Goal: Task Accomplishment & Management: Complete application form

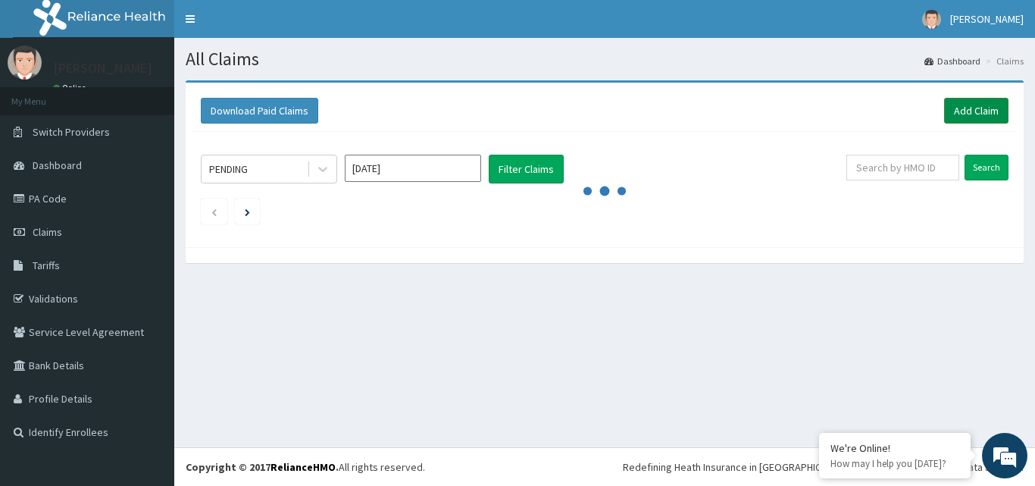
click at [966, 110] on link "Add Claim" at bounding box center [976, 111] width 64 height 26
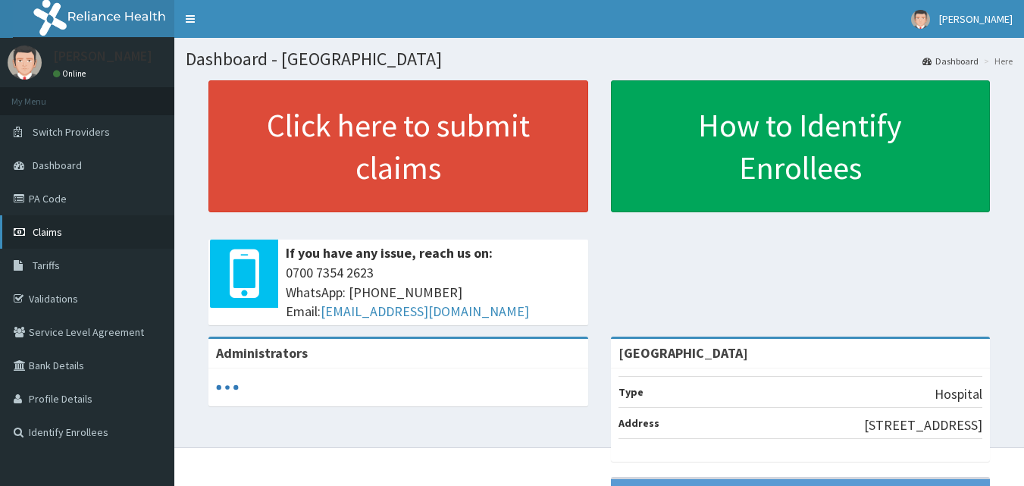
click at [39, 229] on span "Claims" at bounding box center [48, 232] width 30 height 14
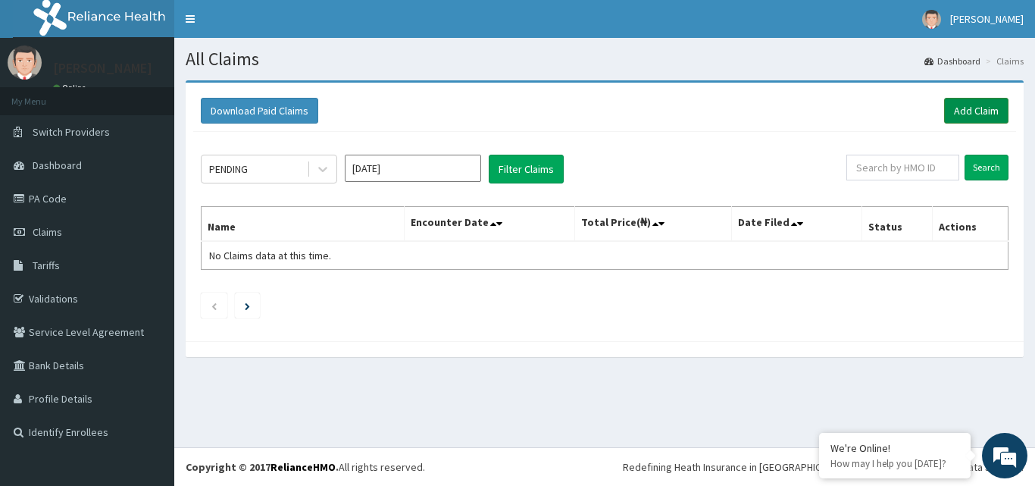
click at [974, 108] on link "Add Claim" at bounding box center [976, 111] width 64 height 26
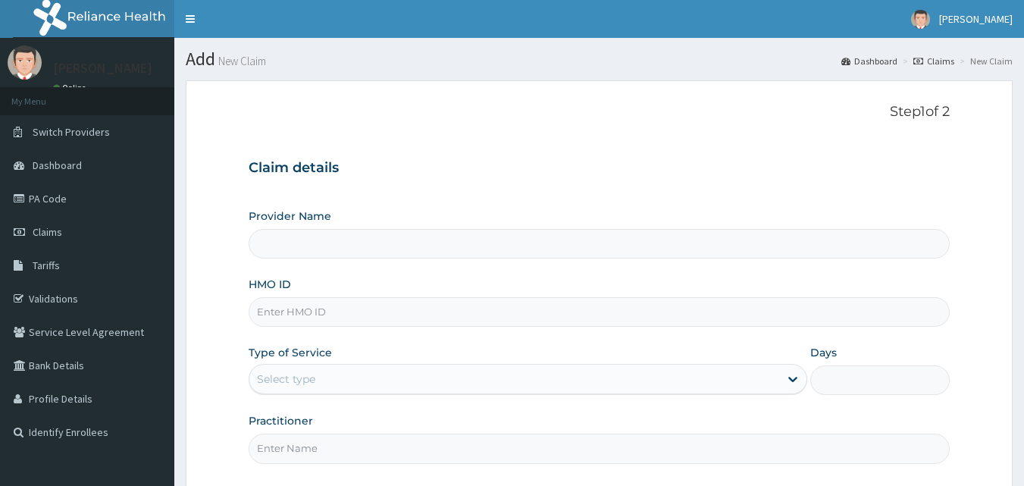
type input "Ingress Hospital"
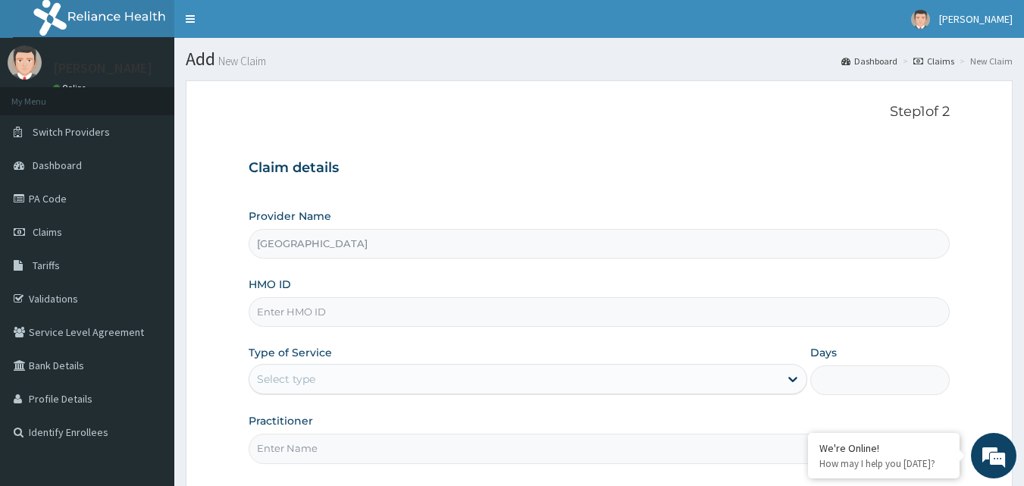
click at [311, 314] on input "HMO ID" at bounding box center [599, 312] width 702 height 30
click at [325, 315] on input "HMO ID" at bounding box center [599, 312] width 702 height 30
type input "FTC/10032/A"
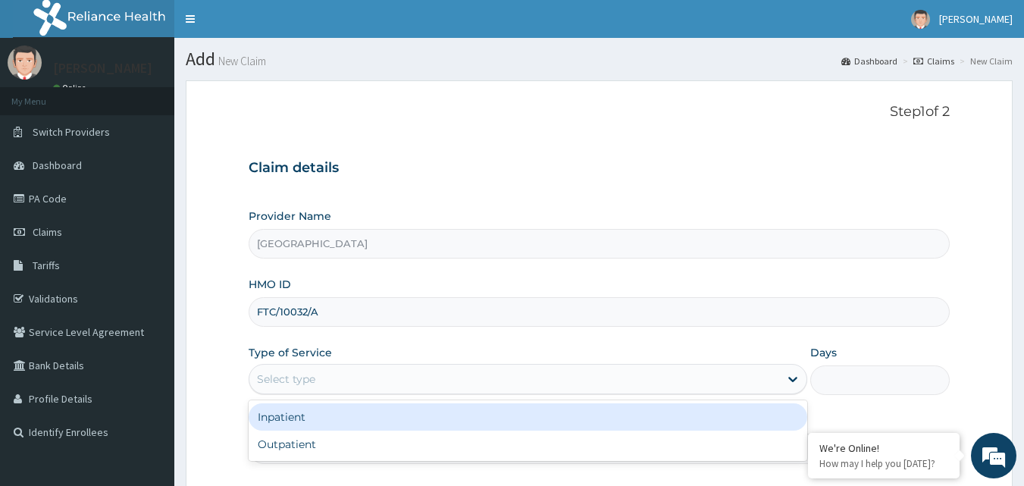
click at [319, 372] on div "Select type" at bounding box center [514, 379] width 530 height 24
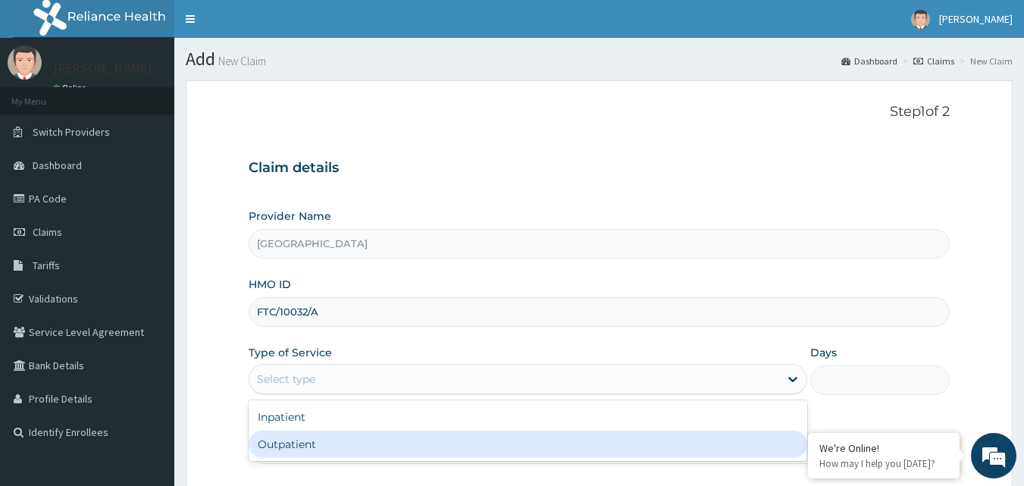
click at [262, 445] on div "Outpatient" at bounding box center [527, 443] width 558 height 27
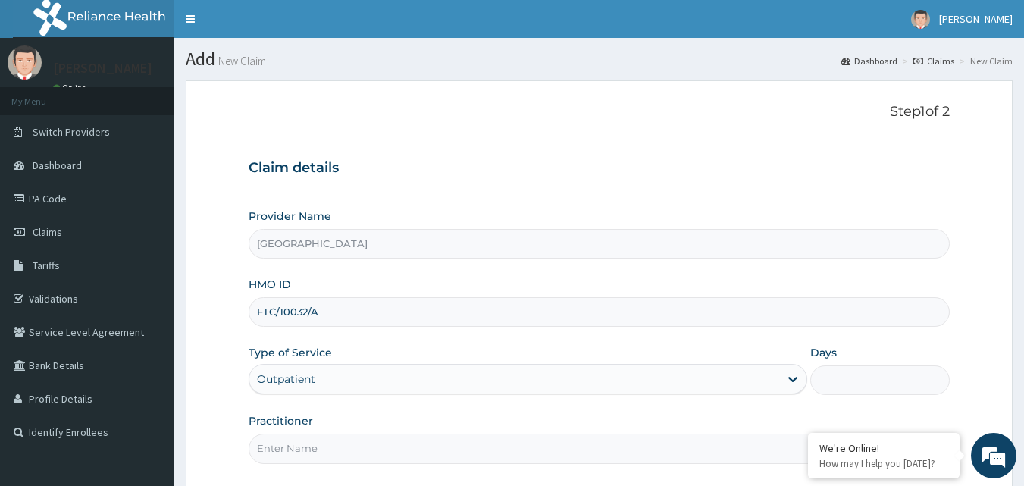
type input "1"
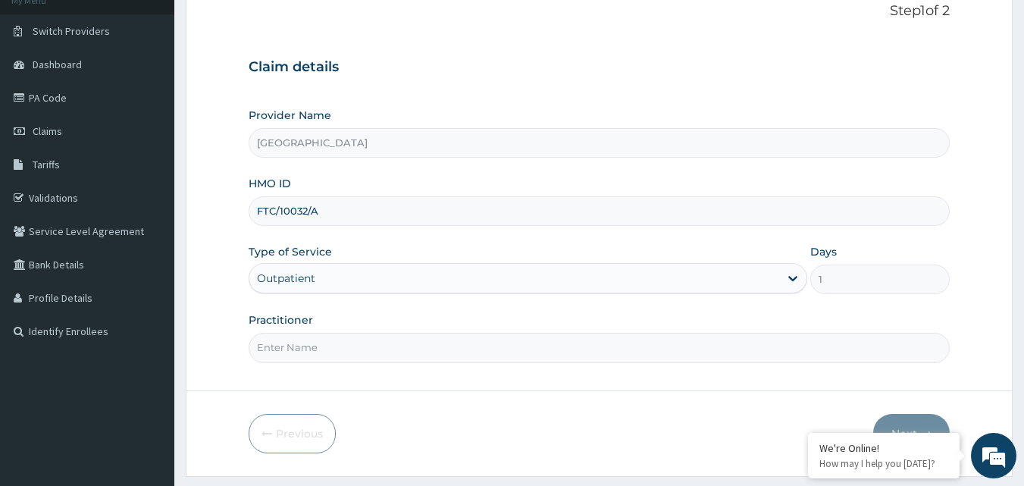
scroll to position [142, 0]
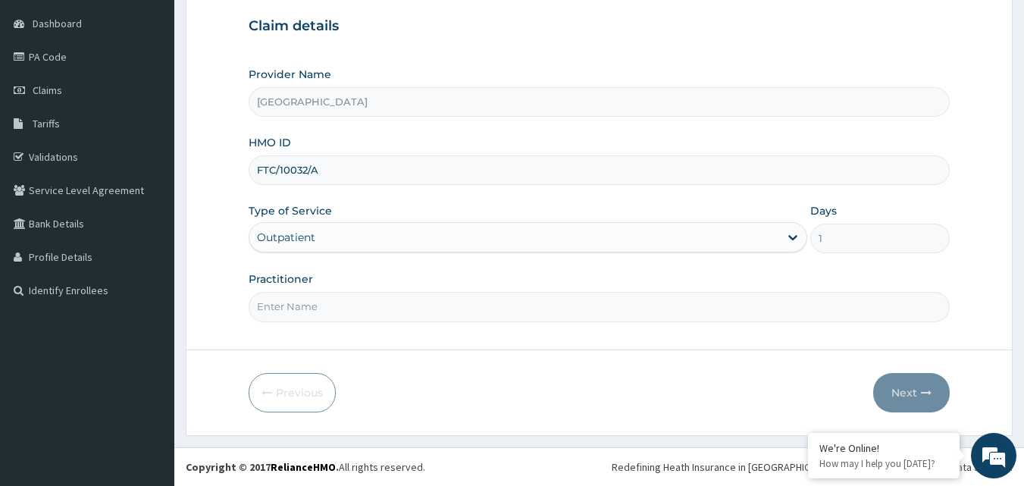
click at [281, 298] on input "Practitioner" at bounding box center [599, 307] width 702 height 30
type input "DR ORODE"
click at [909, 395] on button "Next" at bounding box center [911, 392] width 77 height 39
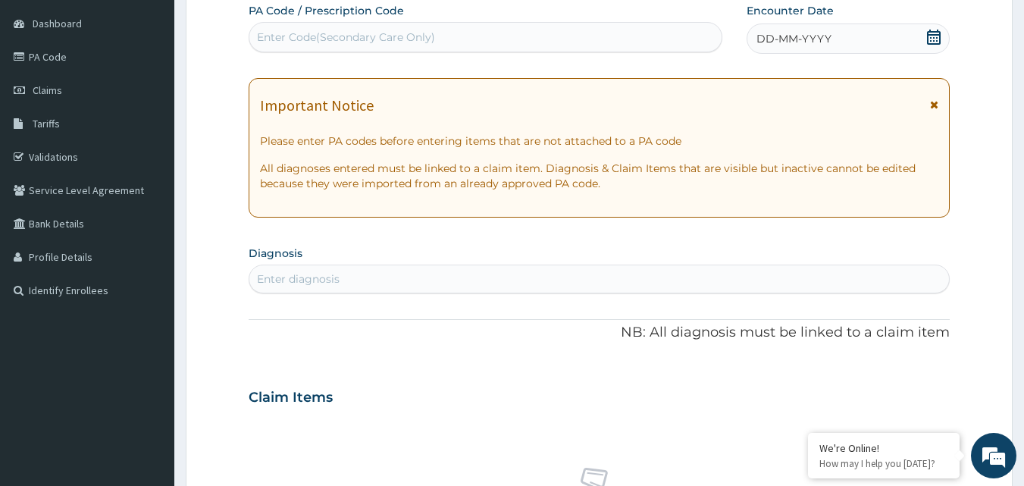
click at [932, 37] on icon at bounding box center [933, 37] width 15 height 15
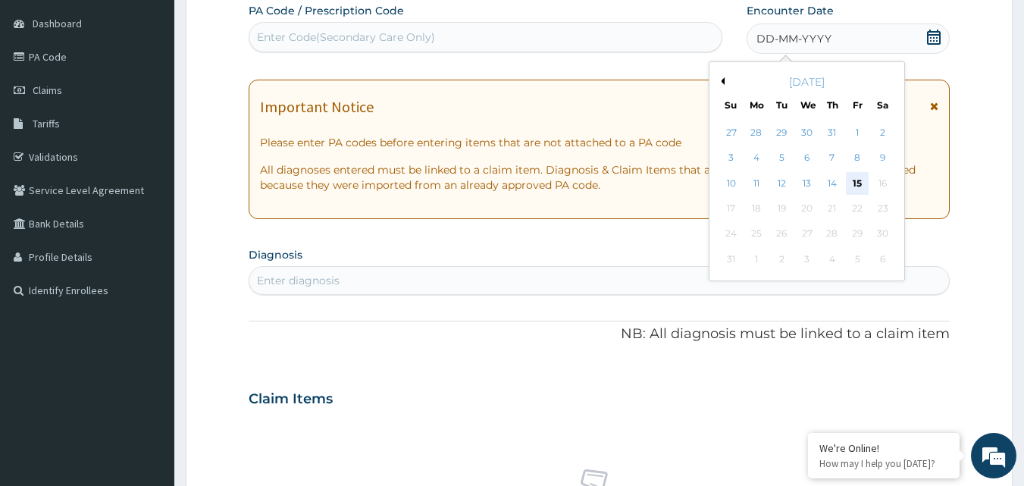
click at [855, 183] on div "15" at bounding box center [856, 183] width 23 height 23
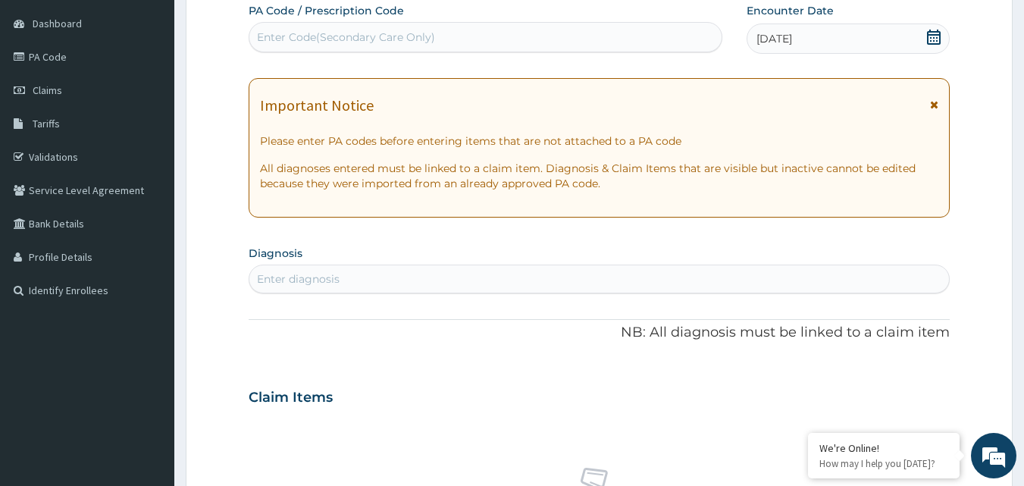
click at [344, 277] on div "Enter diagnosis" at bounding box center [599, 279] width 700 height 24
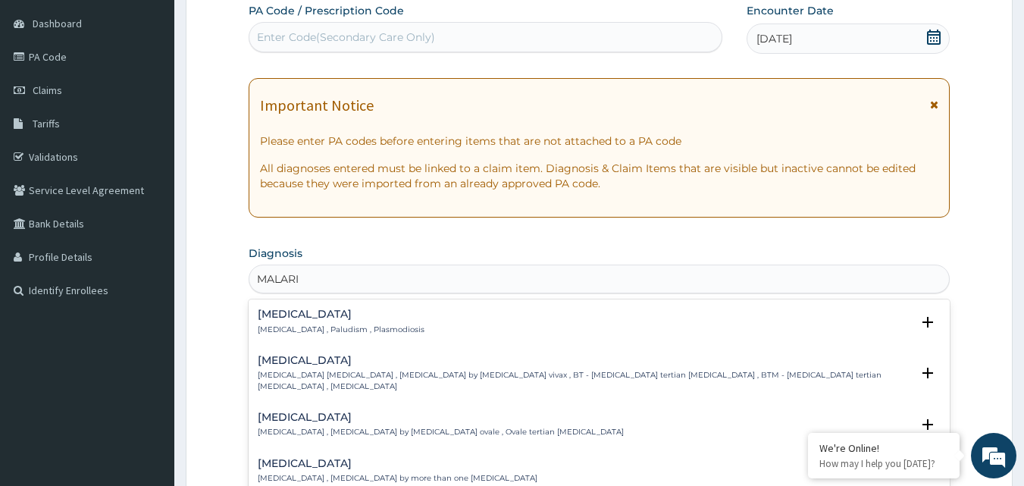
type input "MALARIA"
click at [283, 308] on h4 "Malaria" at bounding box center [341, 313] width 167 height 11
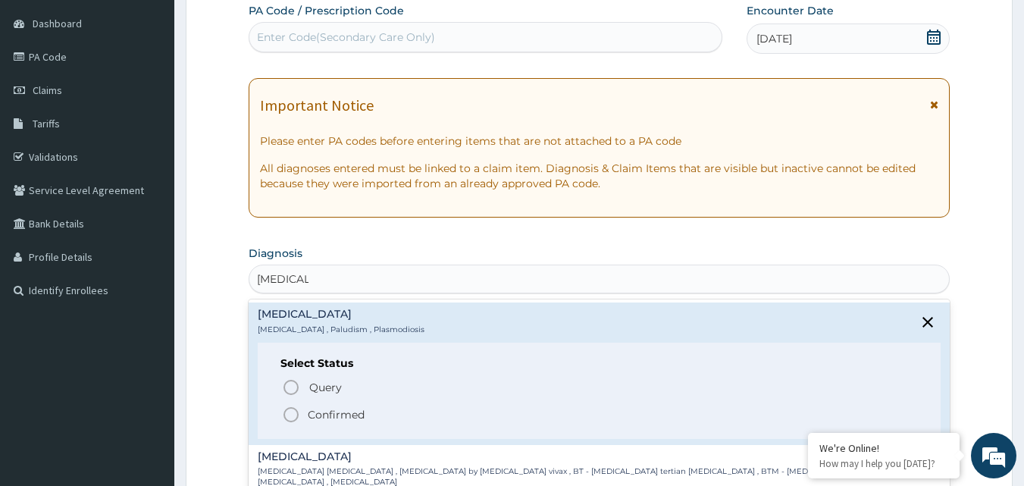
click at [292, 412] on icon "status option filled" at bounding box center [291, 414] width 18 height 18
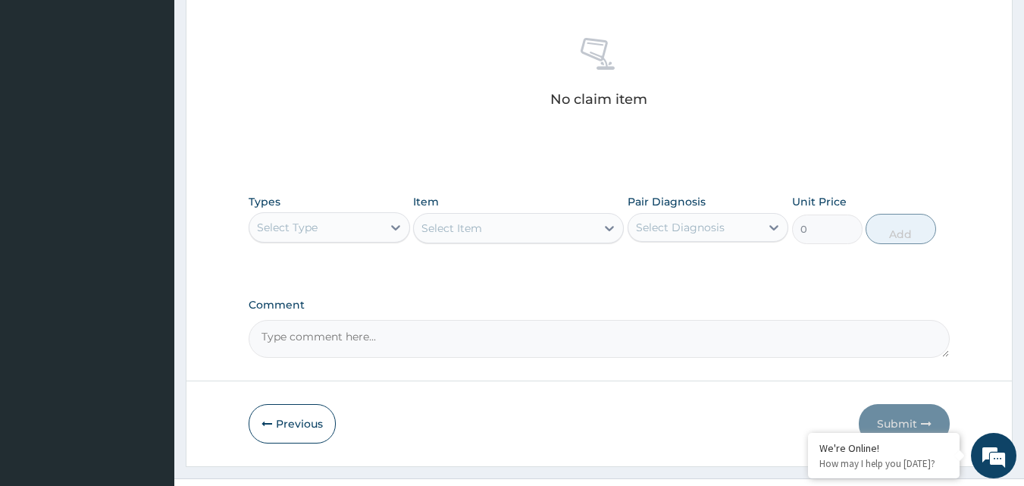
scroll to position [596, 0]
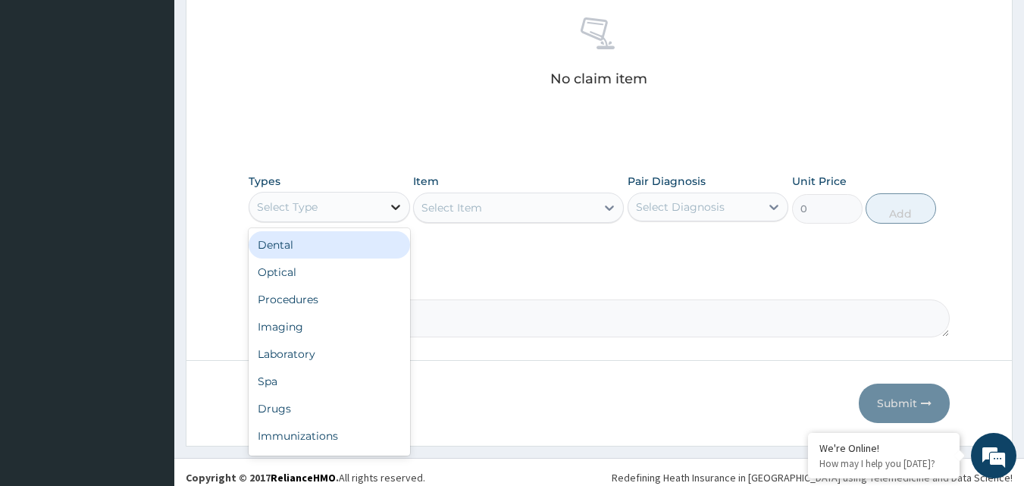
click at [396, 207] on icon at bounding box center [395, 207] width 9 height 5
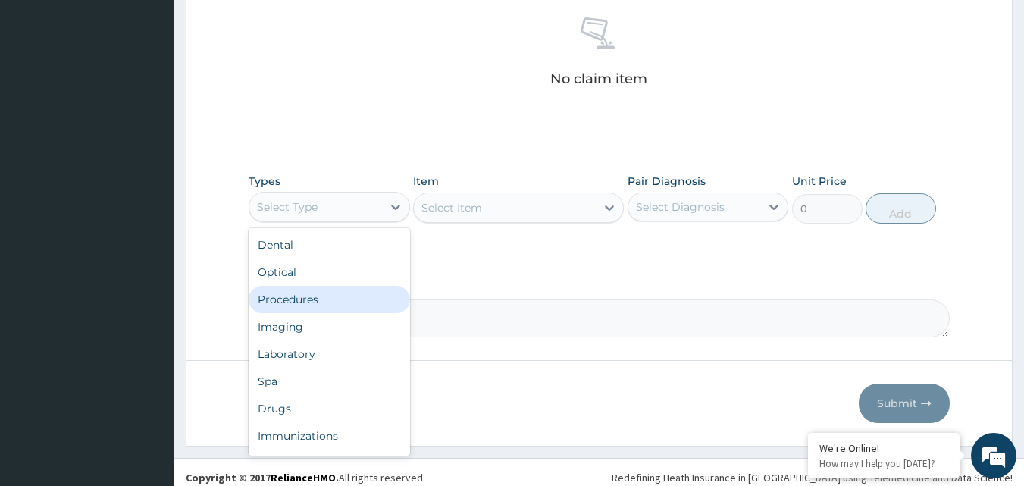
click at [350, 302] on div "Procedures" at bounding box center [328, 299] width 161 height 27
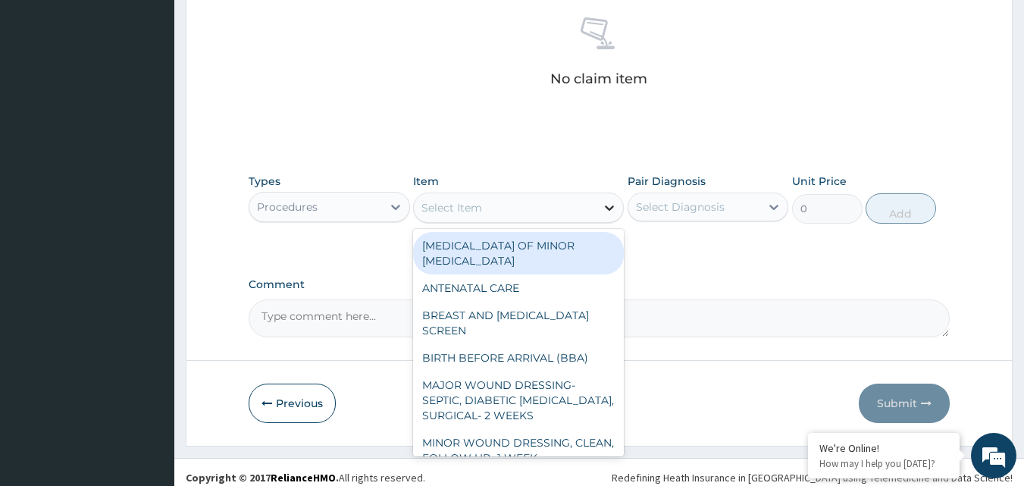
click at [607, 208] on icon at bounding box center [609, 207] width 9 height 5
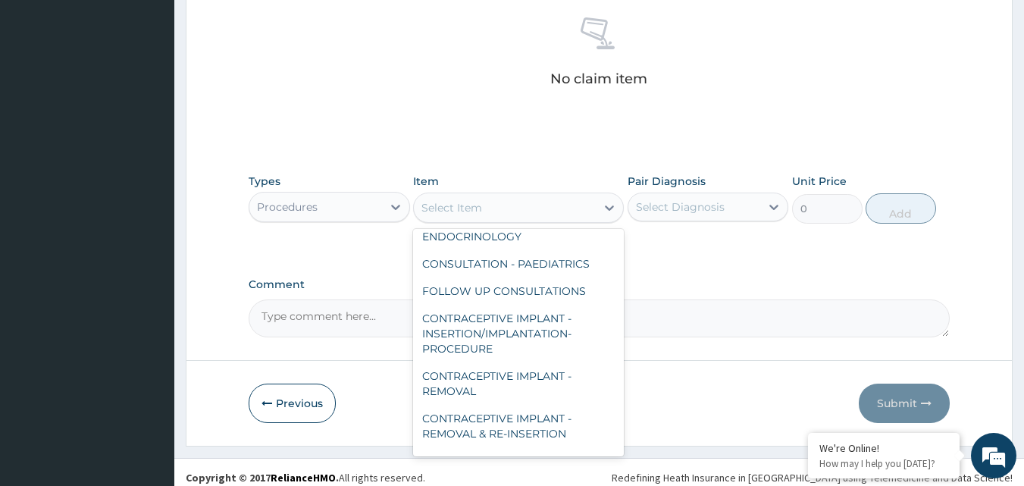
scroll to position [397, 0]
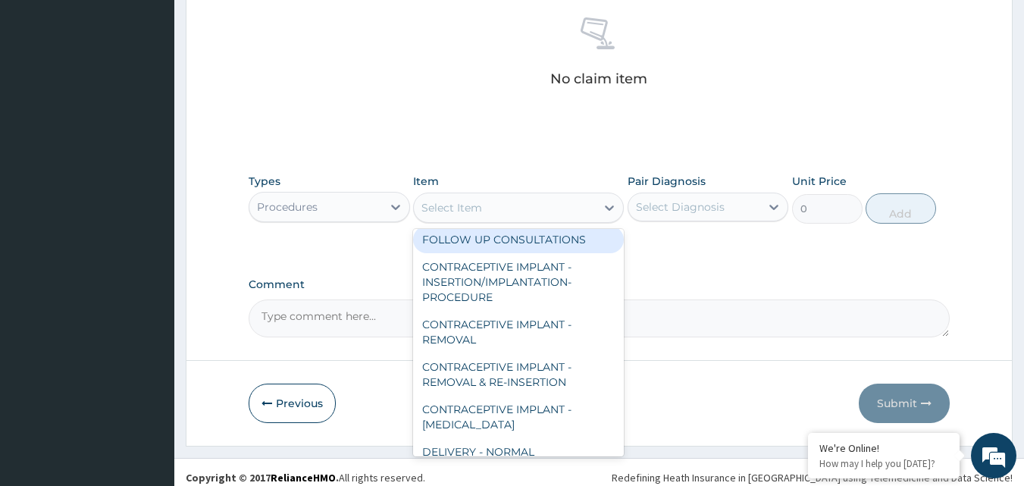
click at [526, 241] on div "FOLLOW UP CONSULTATIONS" at bounding box center [518, 239] width 211 height 27
type input "5000"
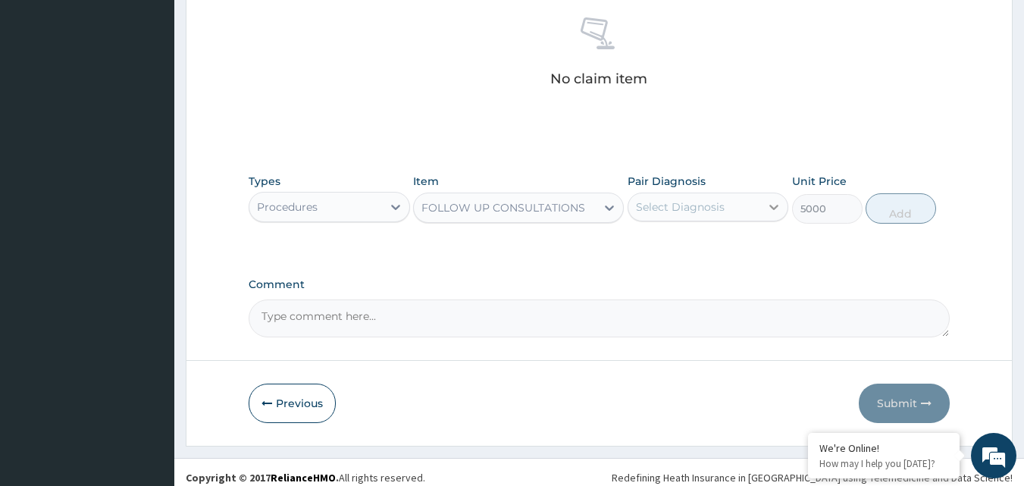
click at [775, 205] on icon at bounding box center [773, 206] width 15 height 15
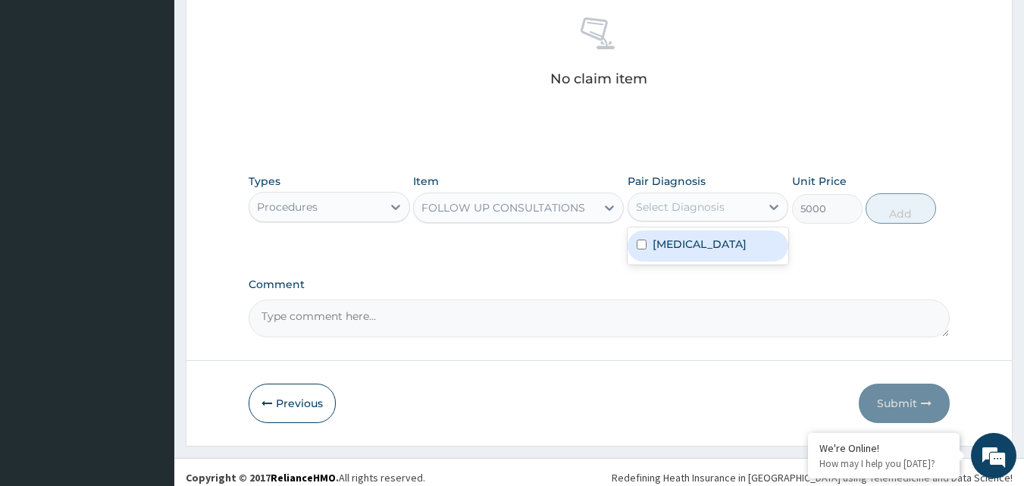
click at [642, 244] on input "checkbox" at bounding box center [641, 244] width 10 height 10
checkbox input "true"
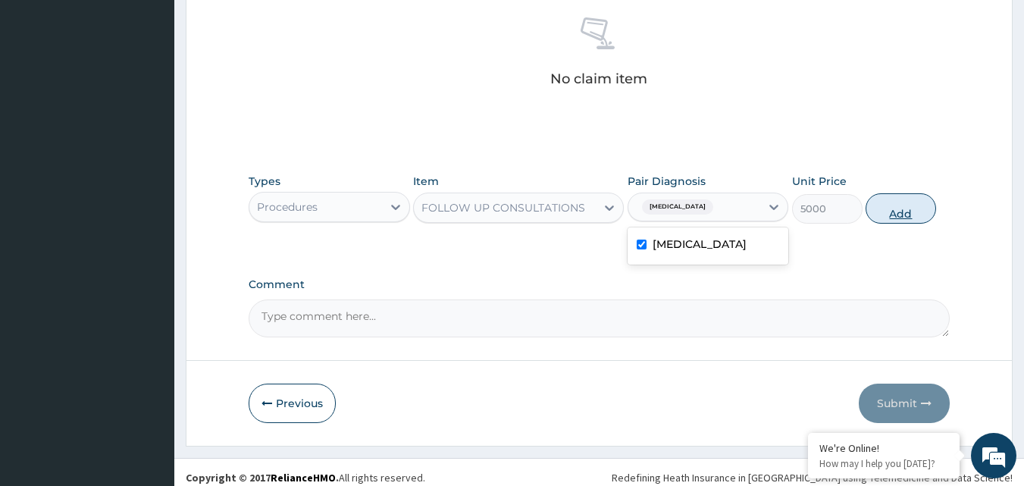
click at [901, 211] on button "Add" at bounding box center [900, 208] width 70 height 30
type input "0"
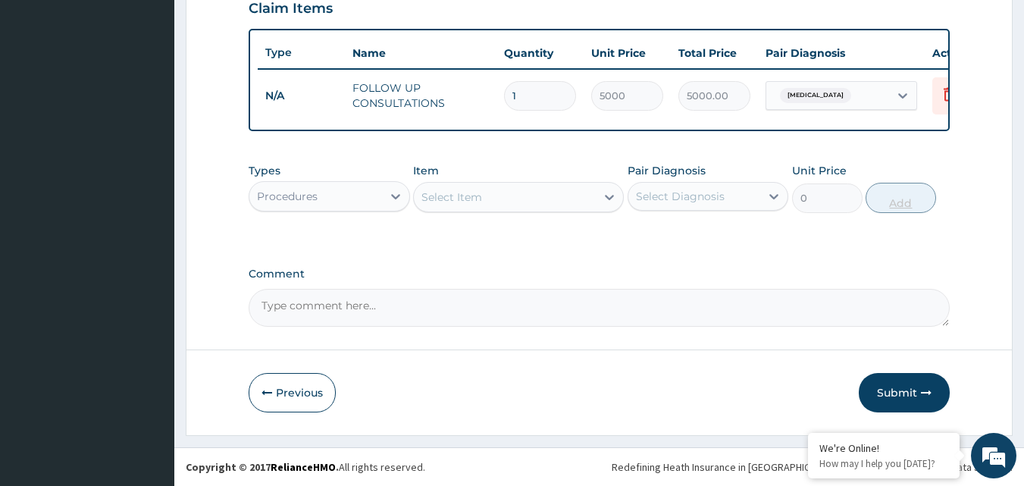
scroll to position [546, 0]
click at [900, 394] on button "Submit" at bounding box center [903, 392] width 91 height 39
